Goal: Information Seeking & Learning: Learn about a topic

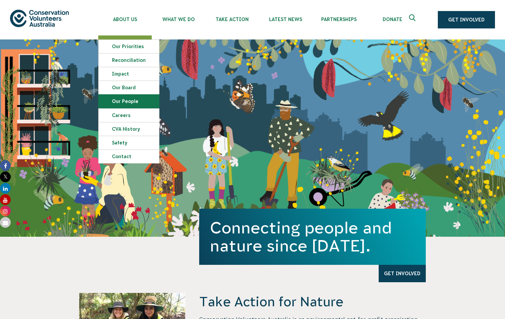
click at [130, 105] on link "Our People" at bounding box center [129, 101] width 61 height 13
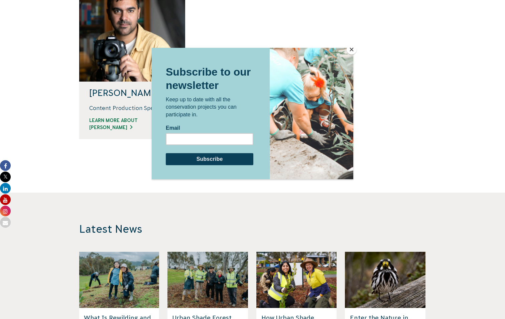
scroll to position [780, 0]
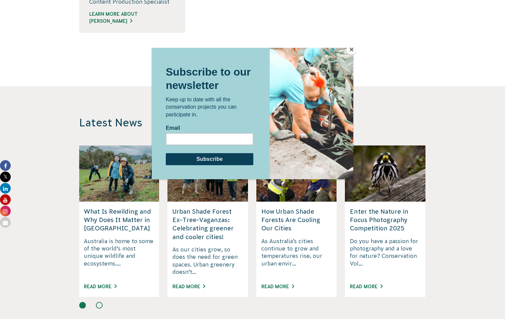
click at [350, 49] on button "Close" at bounding box center [352, 49] width 10 height 10
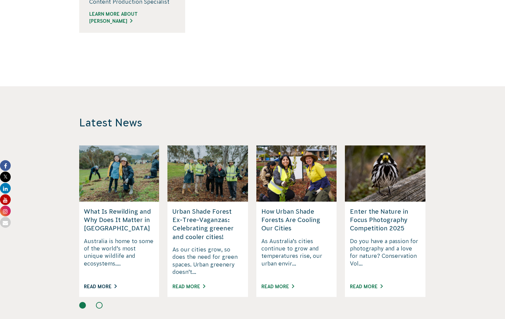
click at [108, 284] on link "Read More" at bounding box center [100, 286] width 33 height 5
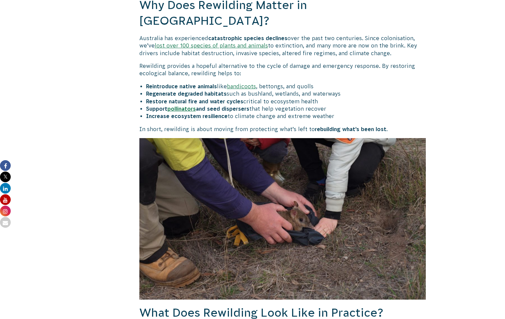
scroll to position [730, 0]
